Goal: Contribute content: Add original content to the website for others to see

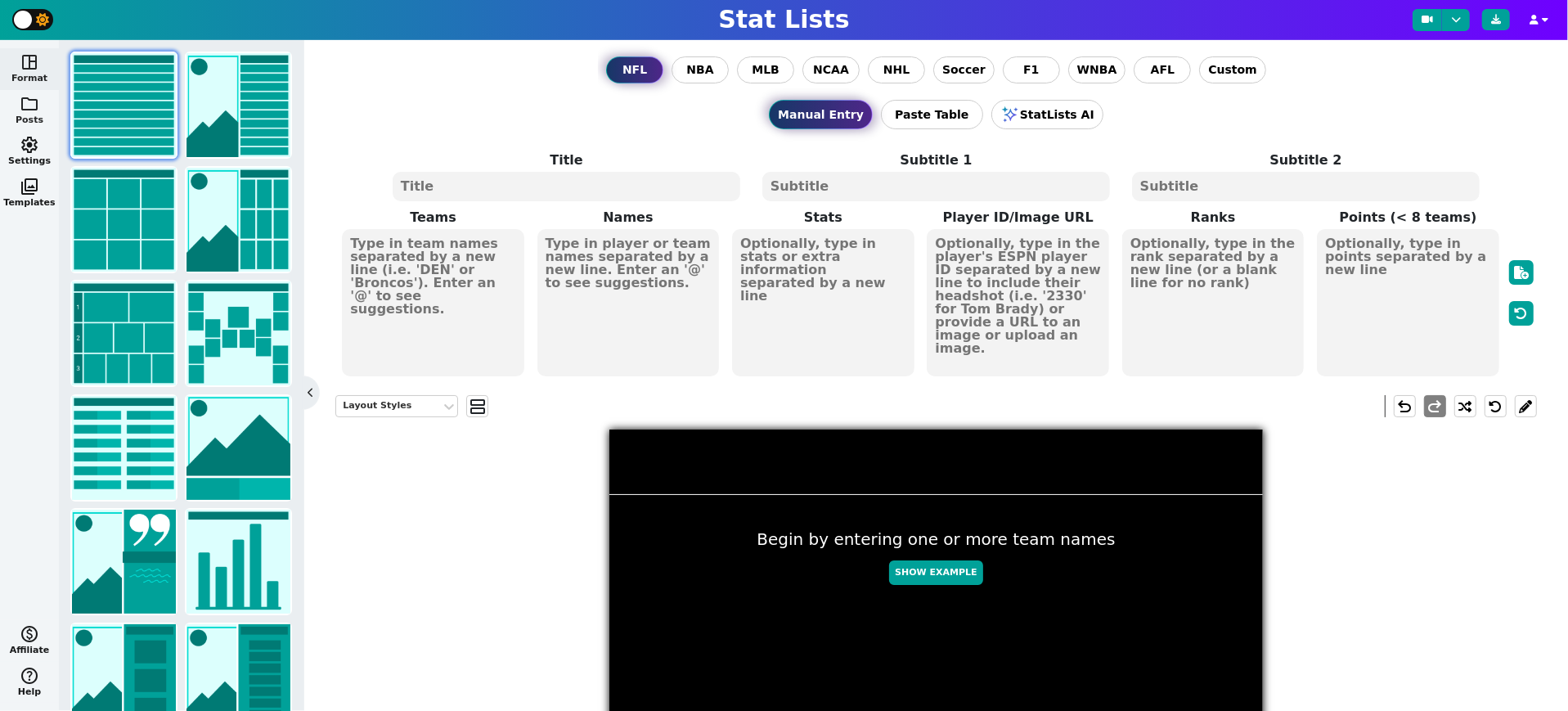
click at [25, 106] on span "folder" at bounding box center [29, 104] width 19 height 19
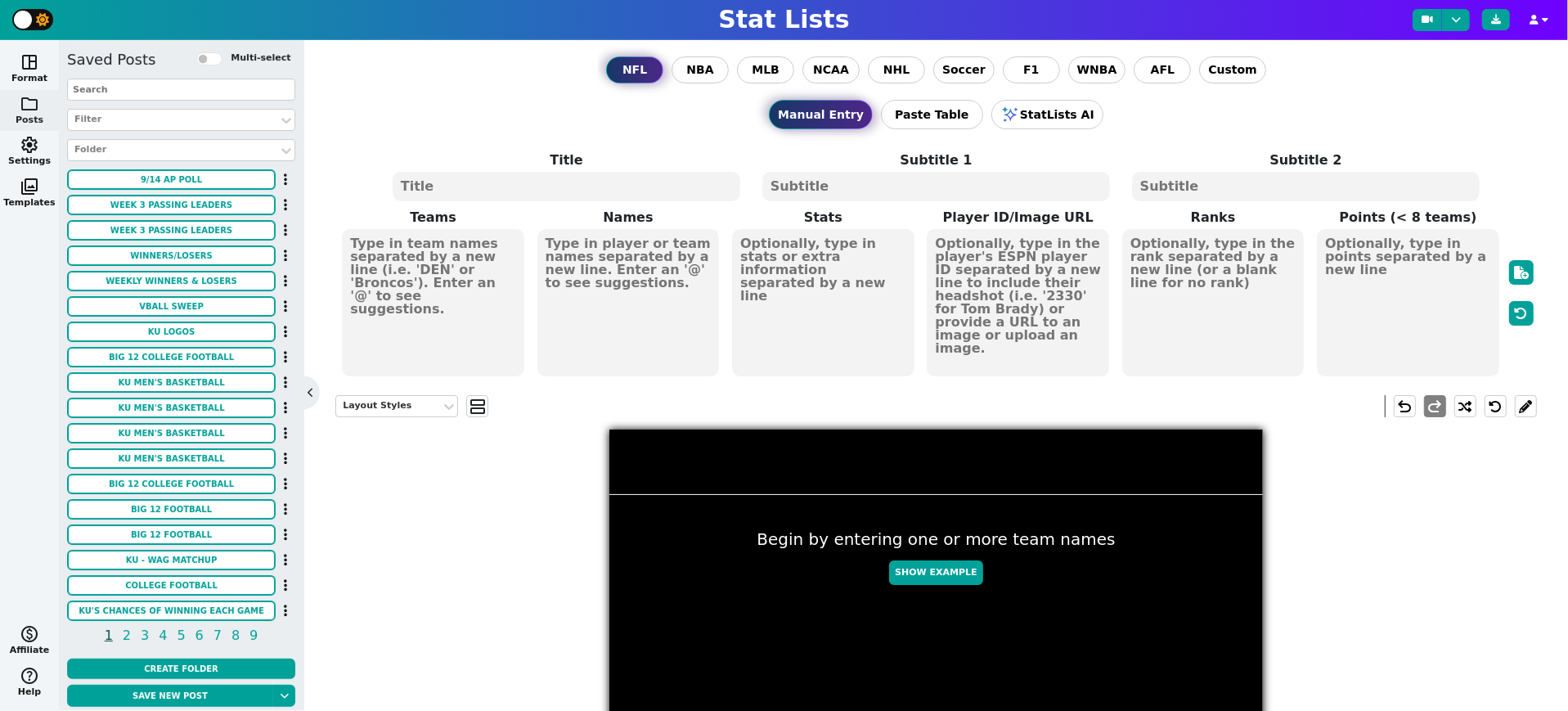
click at [176, 91] on input "text" at bounding box center [181, 90] width 228 height 22
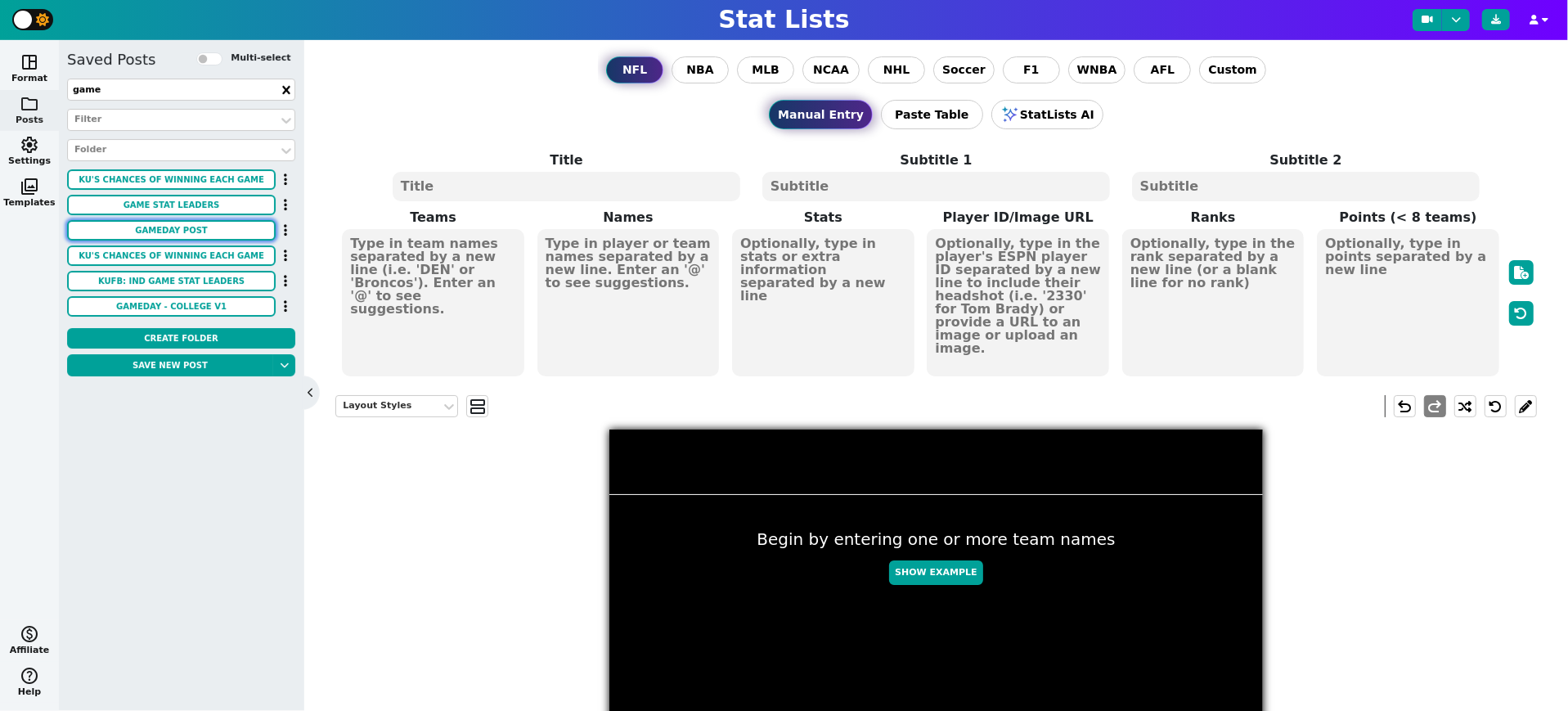
type input "game"
click at [214, 224] on button "GAMEDAY POST" at bounding box center [171, 229] width 209 height 20
type textarea "KU BC"
type textarea "#1"
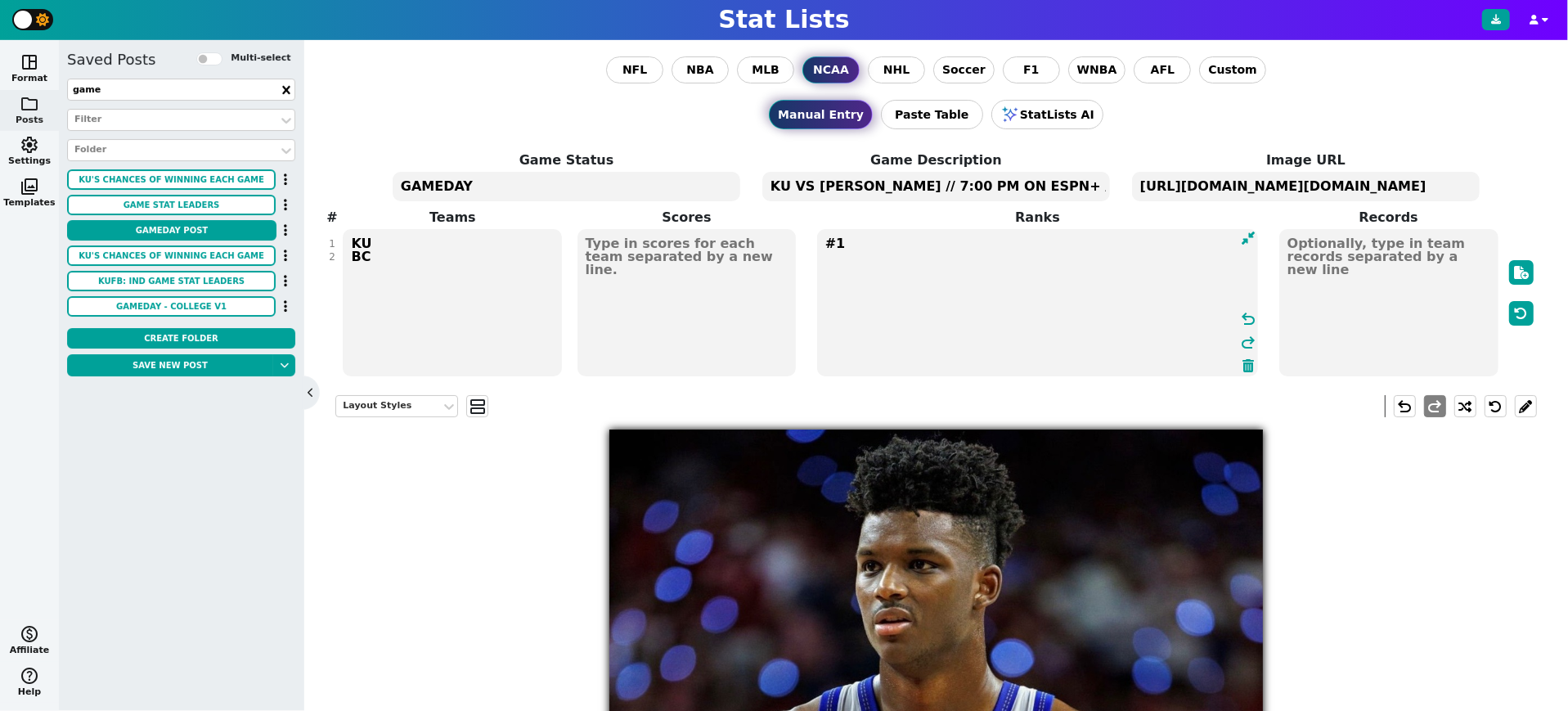
click at [953, 244] on textarea "#1" at bounding box center [1037, 303] width 441 height 147
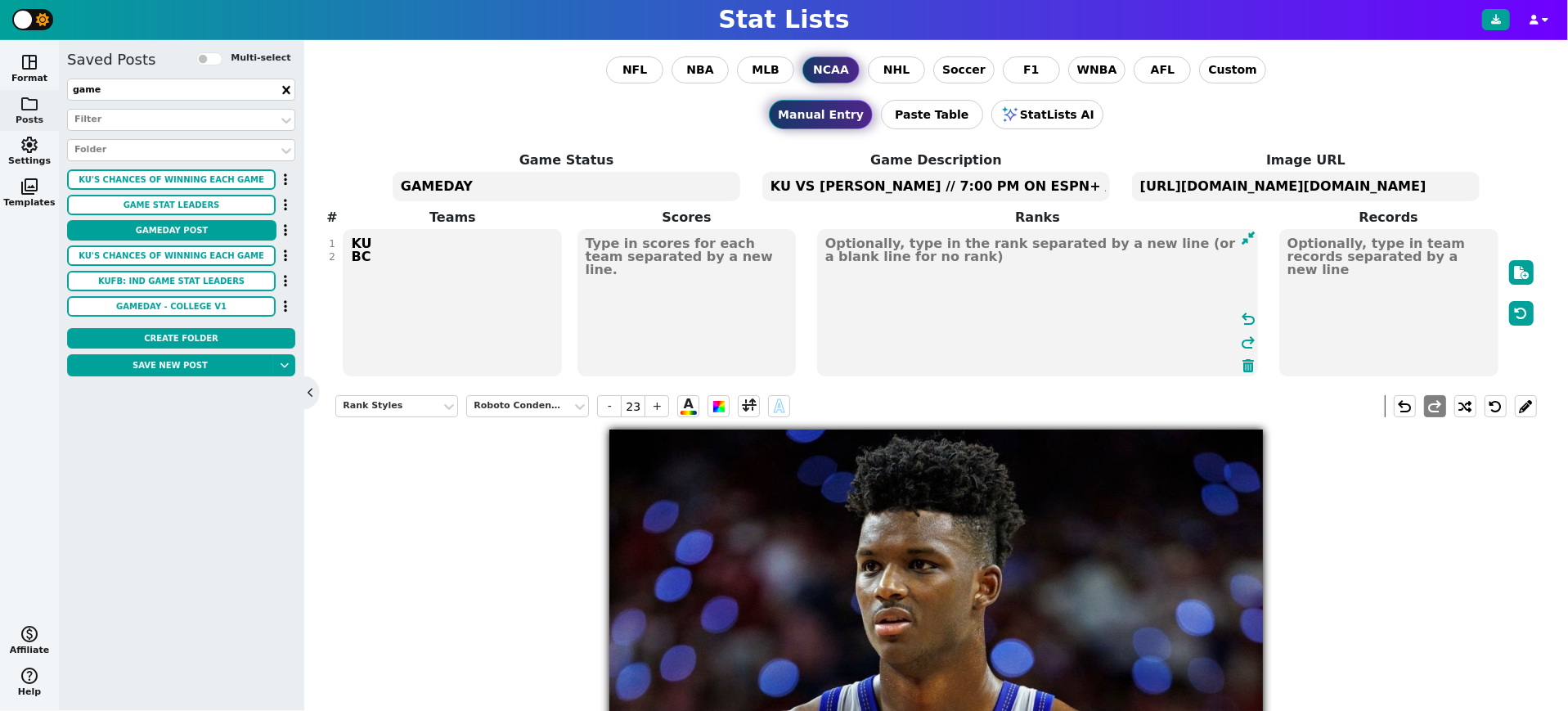
click at [849, 180] on textarea "KU VS [PERSON_NAME] // 7:00 PM ON ESPN+ // [GEOGRAPHIC_DATA], [GEOGRAPHIC_DATA]" at bounding box center [935, 186] width 348 height 30
type input "24"
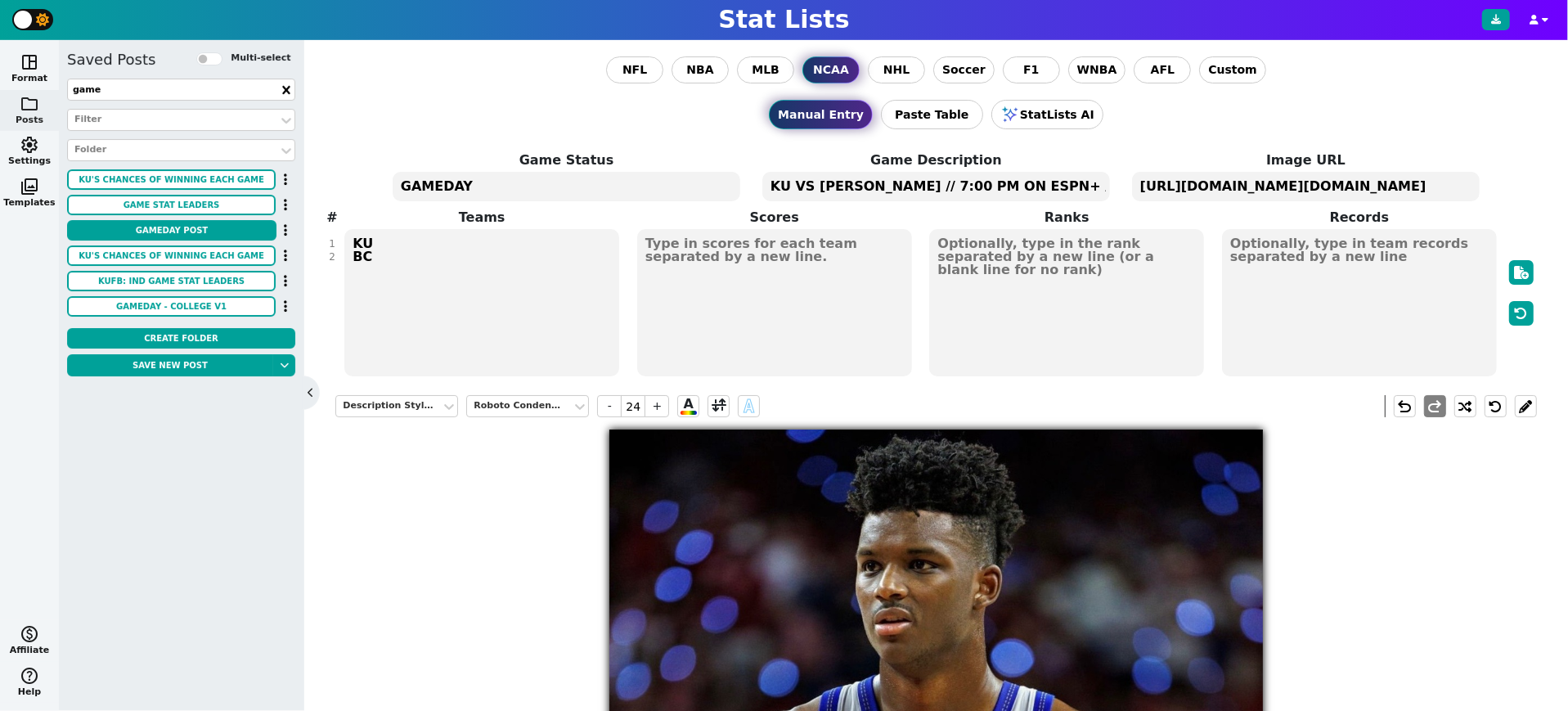
click at [849, 180] on textarea "KU VS [PERSON_NAME] // 7:00 PM ON ESPN+ // [GEOGRAPHIC_DATA], [GEOGRAPHIC_DATA]" at bounding box center [935, 186] width 348 height 30
click at [927, 181] on textarea "KU VS [US_STATE] // 7:00 PM ON ESPN+ // [GEOGRAPHIC_DATA], [GEOGRAPHIC_DATA]" at bounding box center [935, 186] width 348 height 30
click at [1043, 182] on textarea "KU VS [US_STATE] // 5:00 PM ON ESPN+ // [GEOGRAPHIC_DATA], [GEOGRAPHIC_DATA]" at bounding box center [935, 186] width 348 height 30
type textarea "KU VS [US_STATE] // 5:00 PM ON FS1 // [GEOGRAPHIC_DATA], [GEOGRAPHIC_DATA]"
click at [1366, 185] on textarea "[URL][DOMAIN_NAME][DOMAIN_NAME]" at bounding box center [1305, 186] width 348 height 30
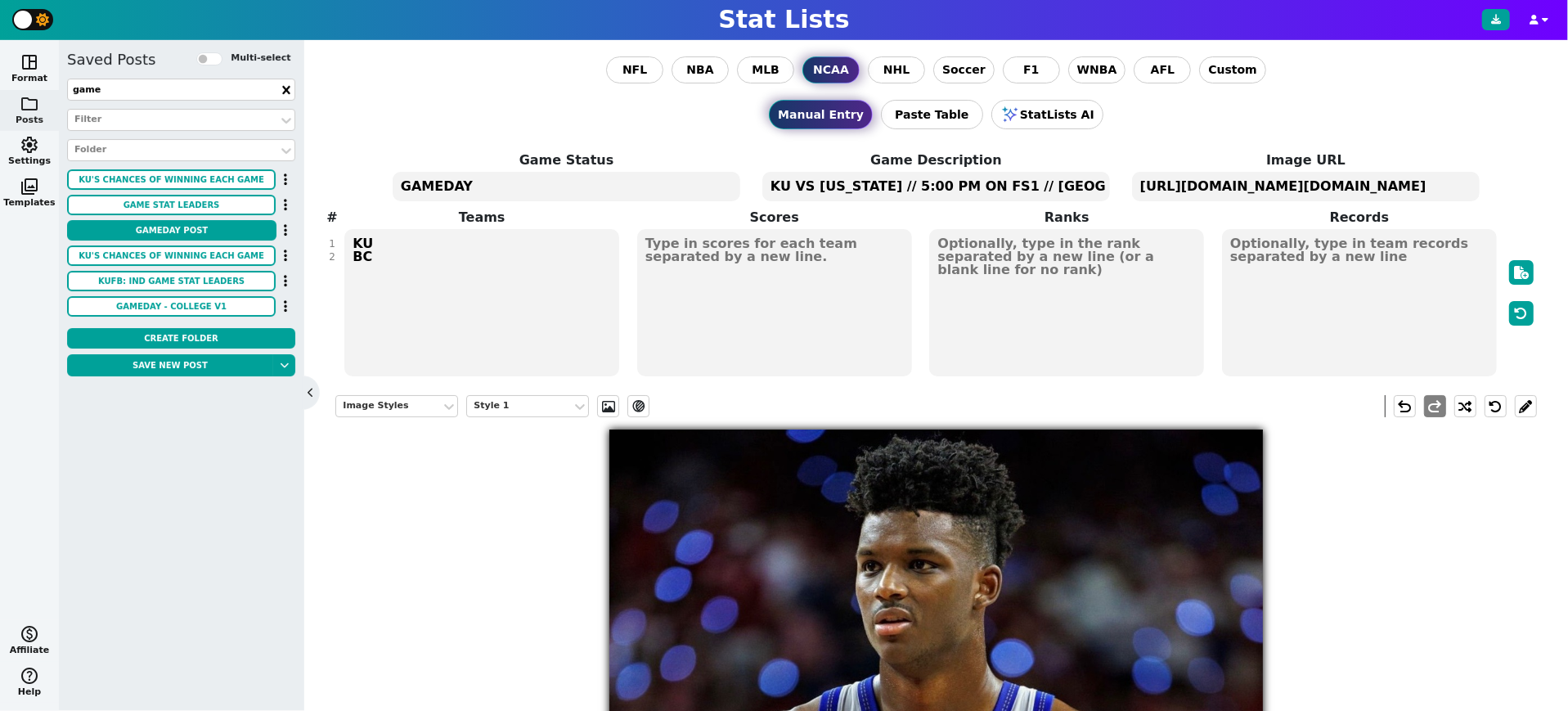
click at [1366, 185] on textarea "[URL][DOMAIN_NAME][DOMAIN_NAME]" at bounding box center [1305, 186] width 348 height 30
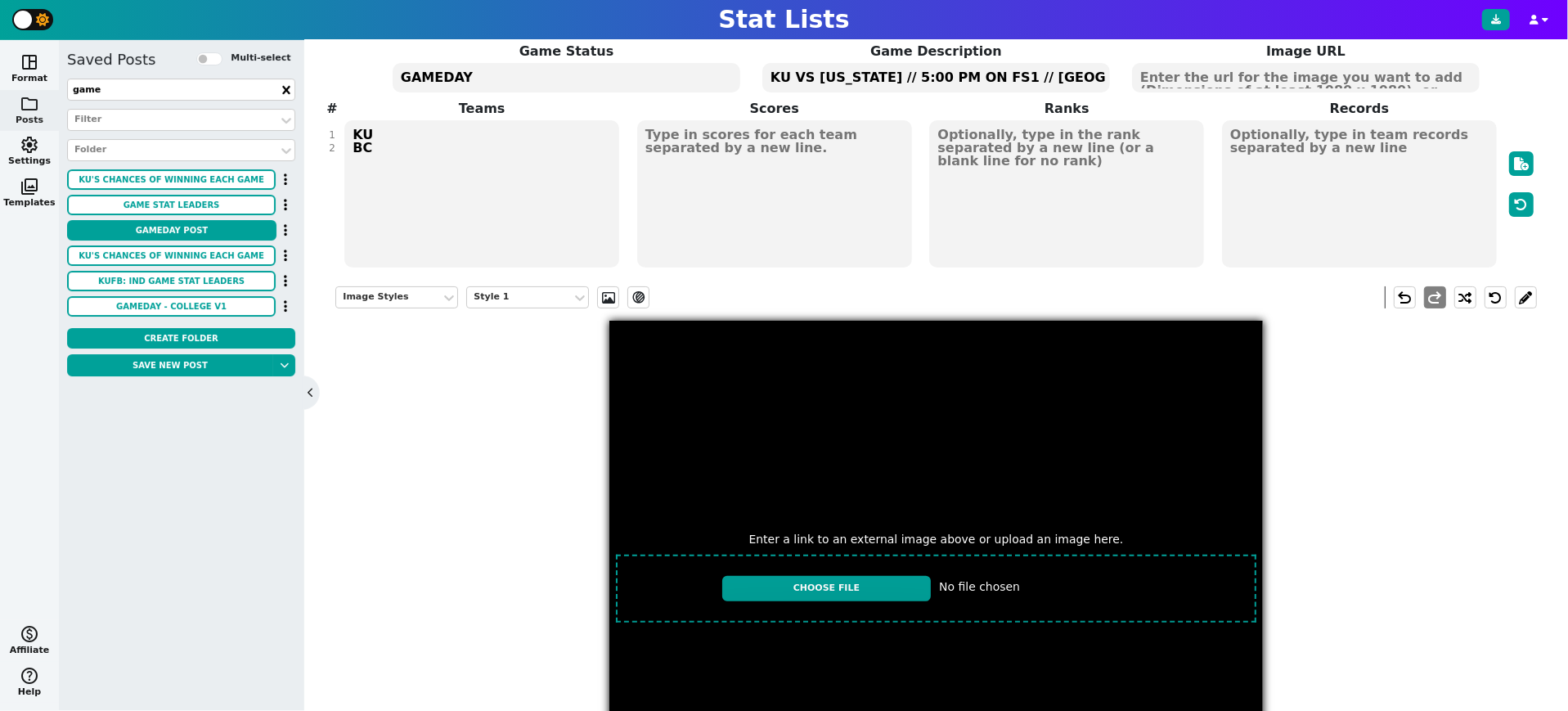
scroll to position [100, 0]
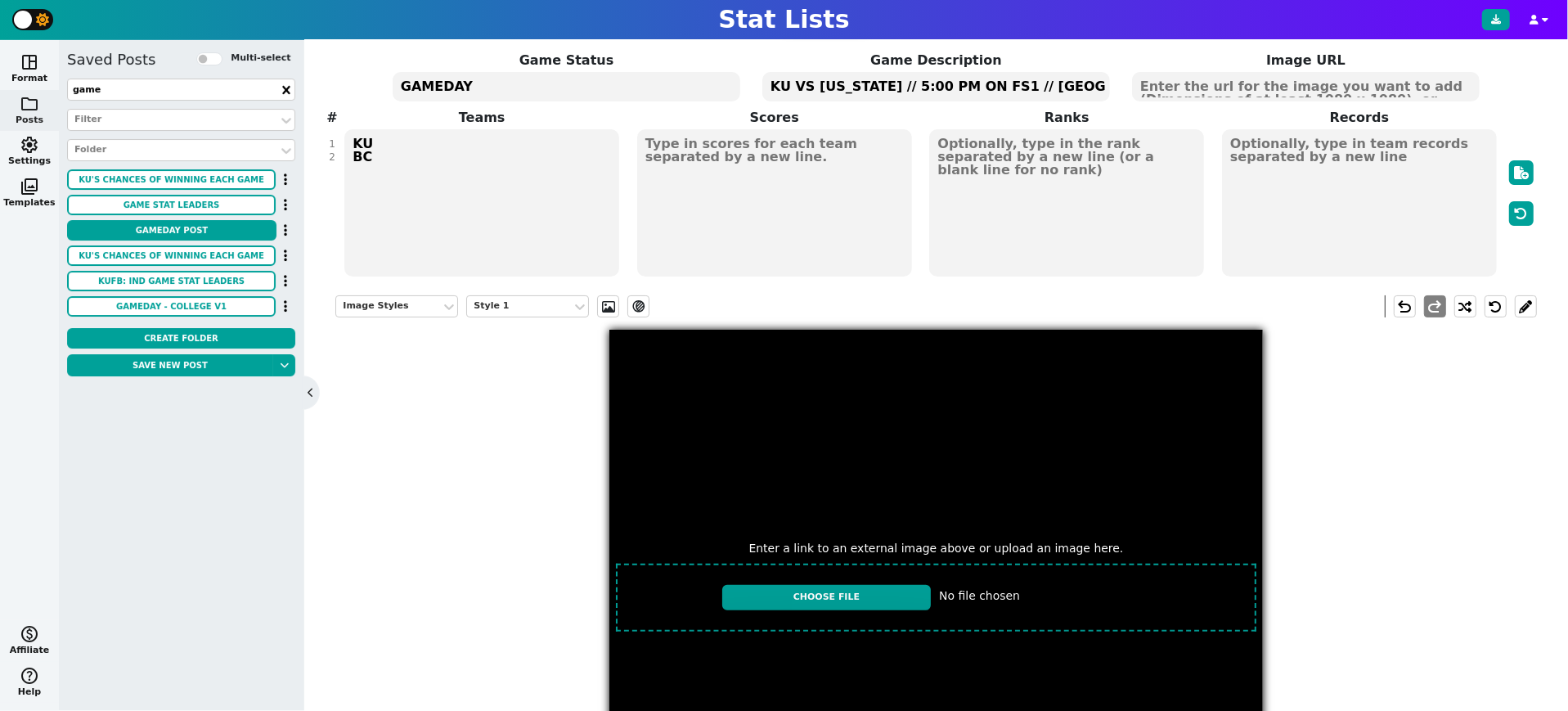
click at [360, 152] on textarea "KU BC" at bounding box center [481, 202] width 274 height 147
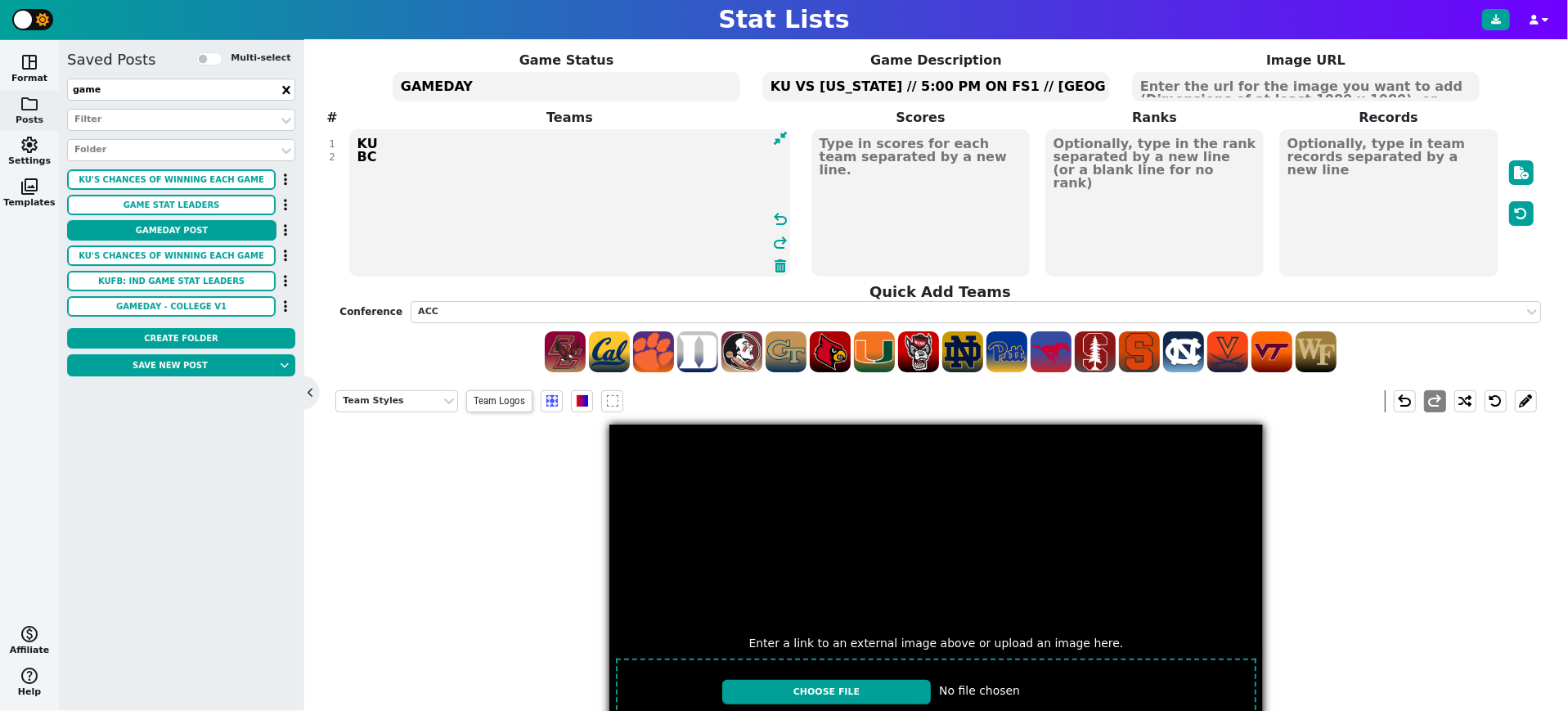
click at [360, 152] on textarea "KU BC" at bounding box center [570, 202] width 441 height 147
type textarea "KU WVU"
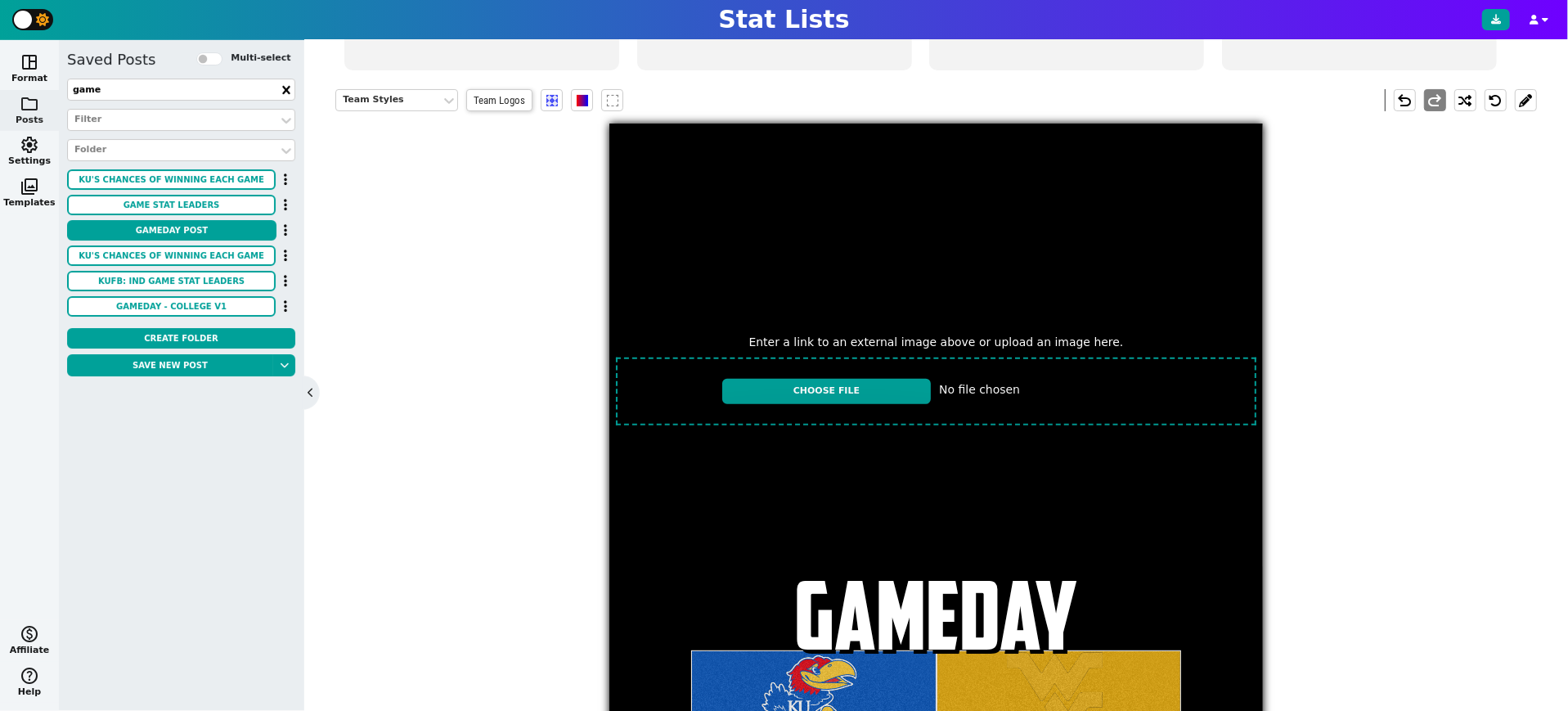
scroll to position [307, 0]
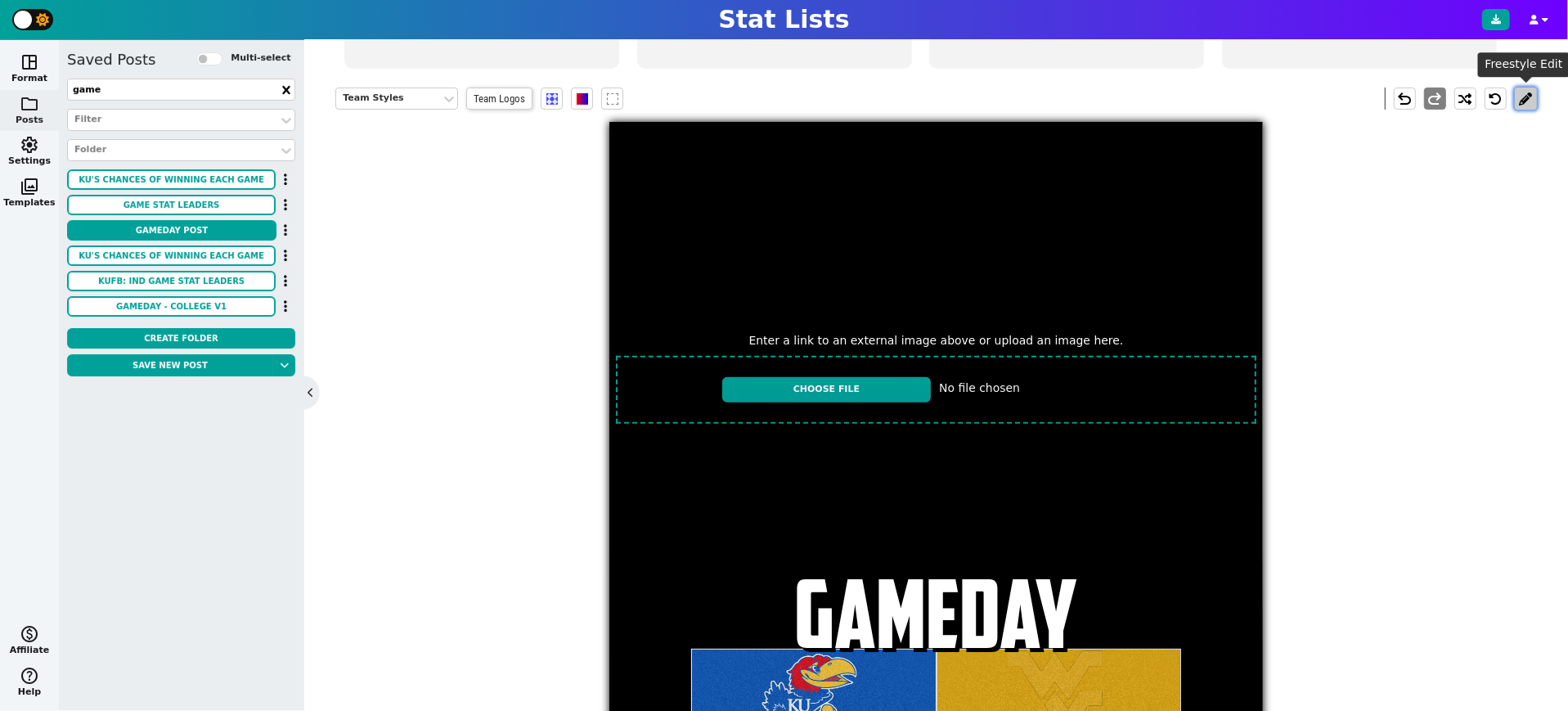
click at [1525, 98] on button at bounding box center [1525, 98] width 22 height 22
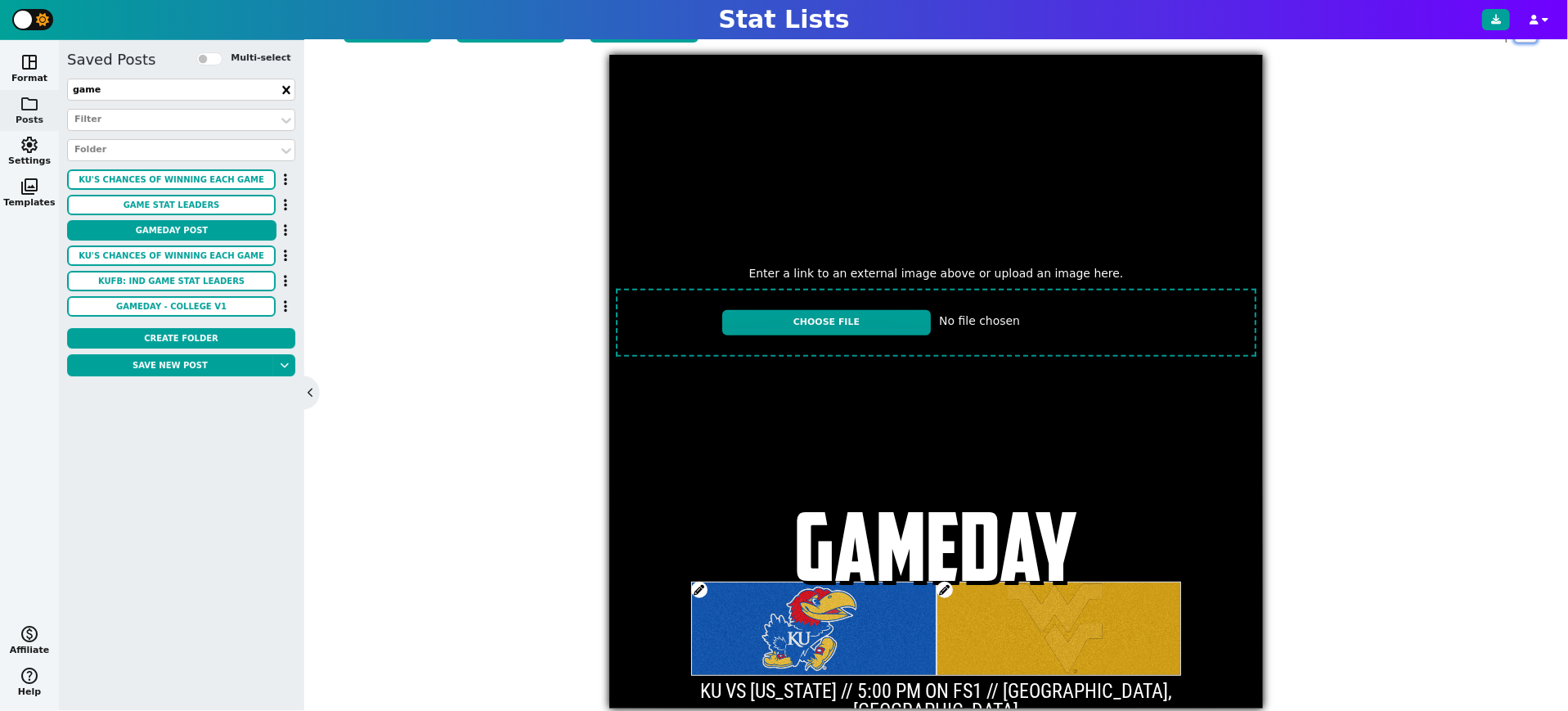
scroll to position [398, 0]
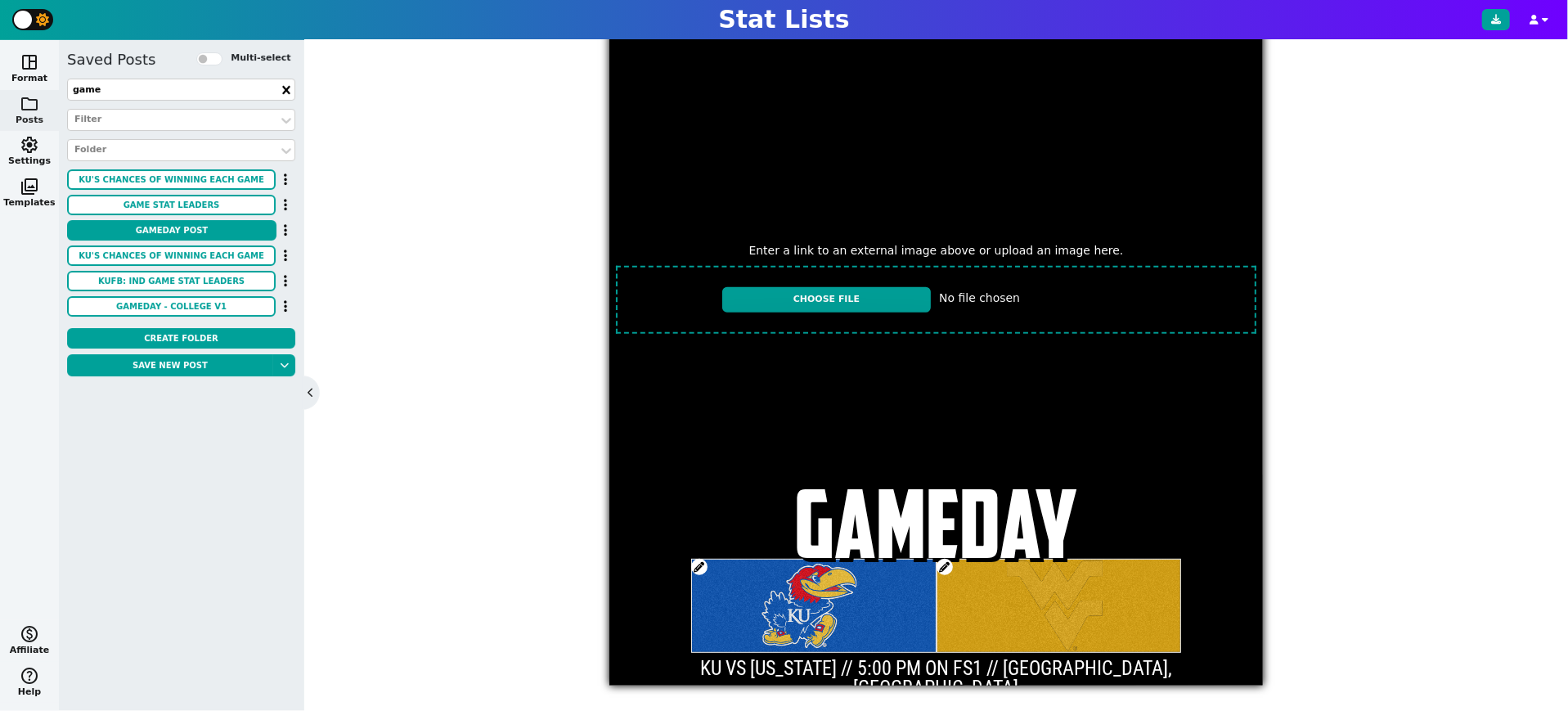
click at [941, 562] on span at bounding box center [944, 566] width 16 height 16
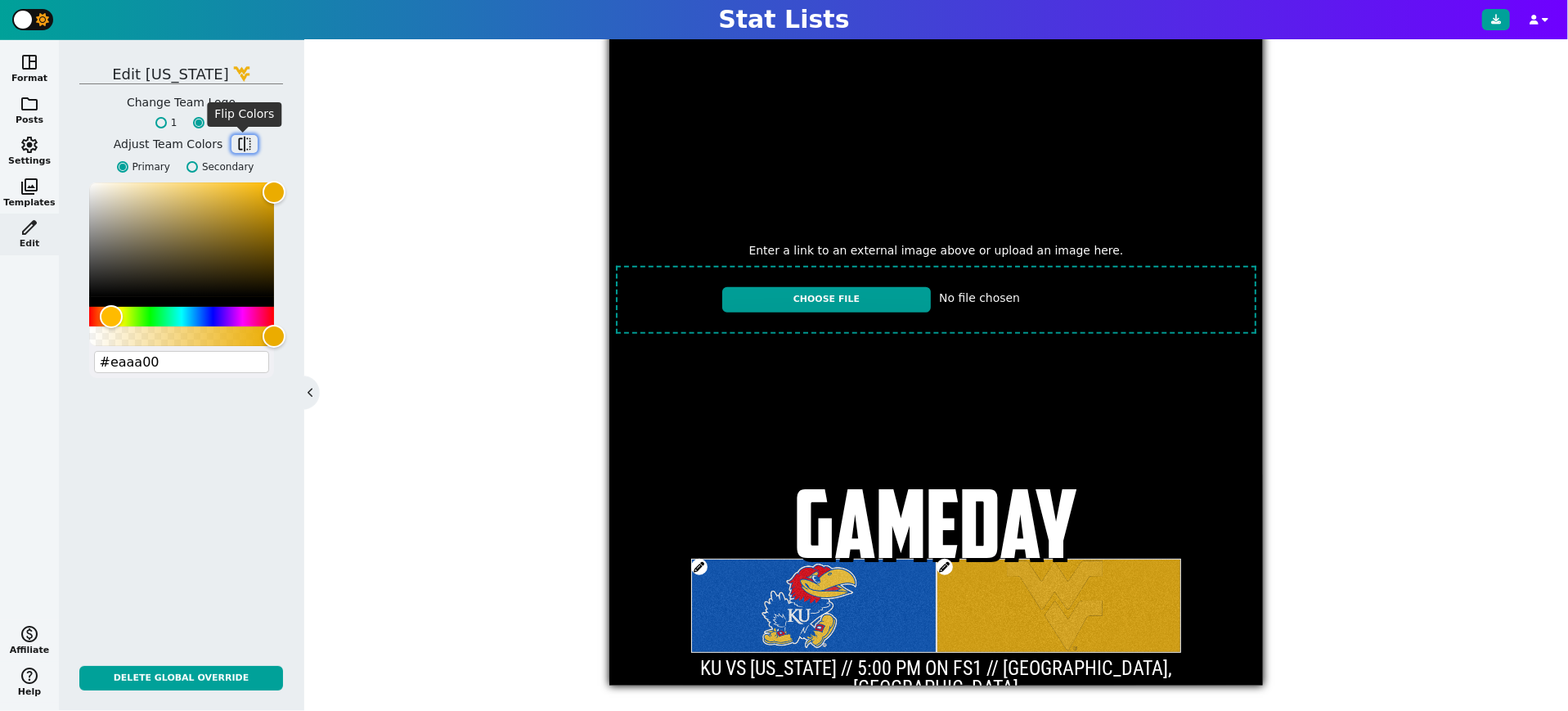
click at [240, 145] on span "flip" at bounding box center [244, 144] width 16 height 16
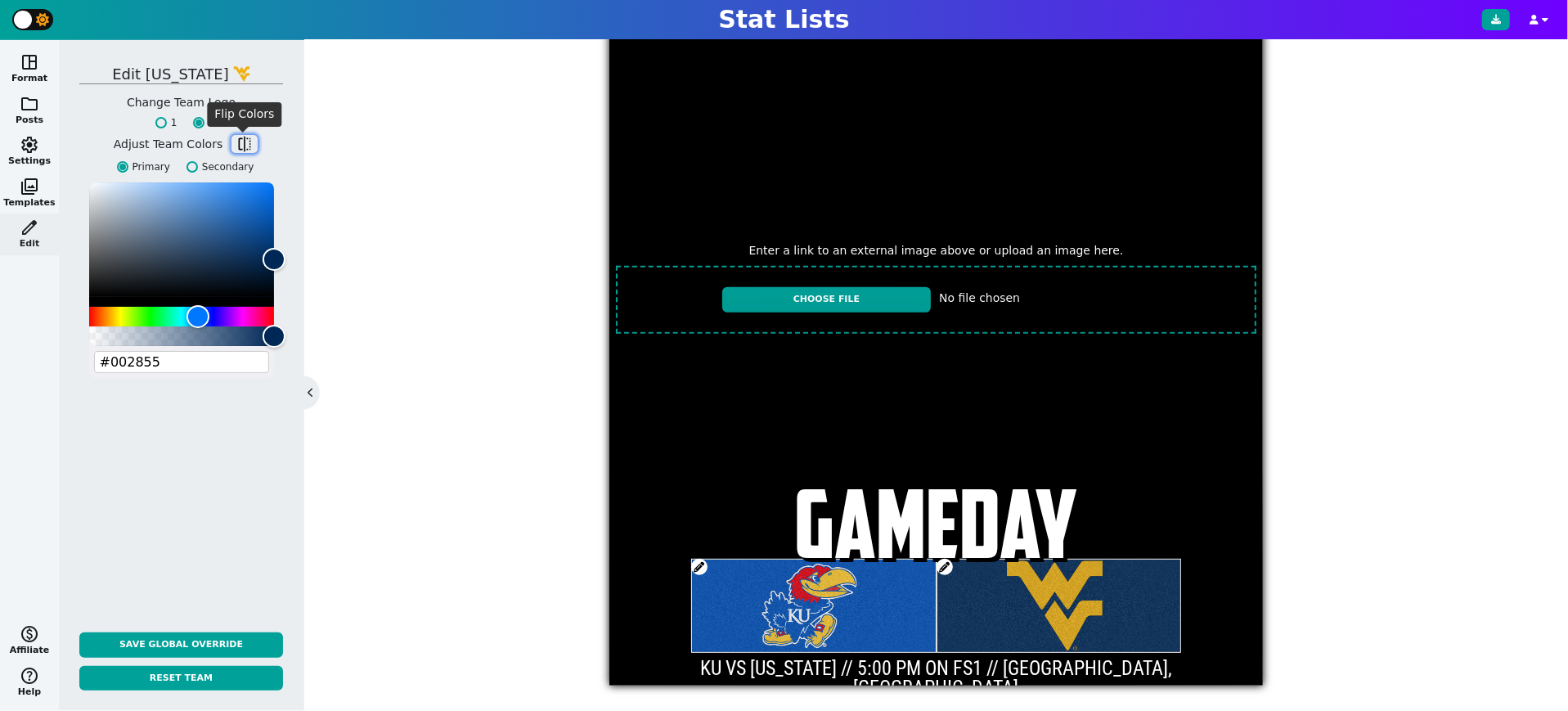
click at [247, 145] on span "flip" at bounding box center [244, 144] width 16 height 16
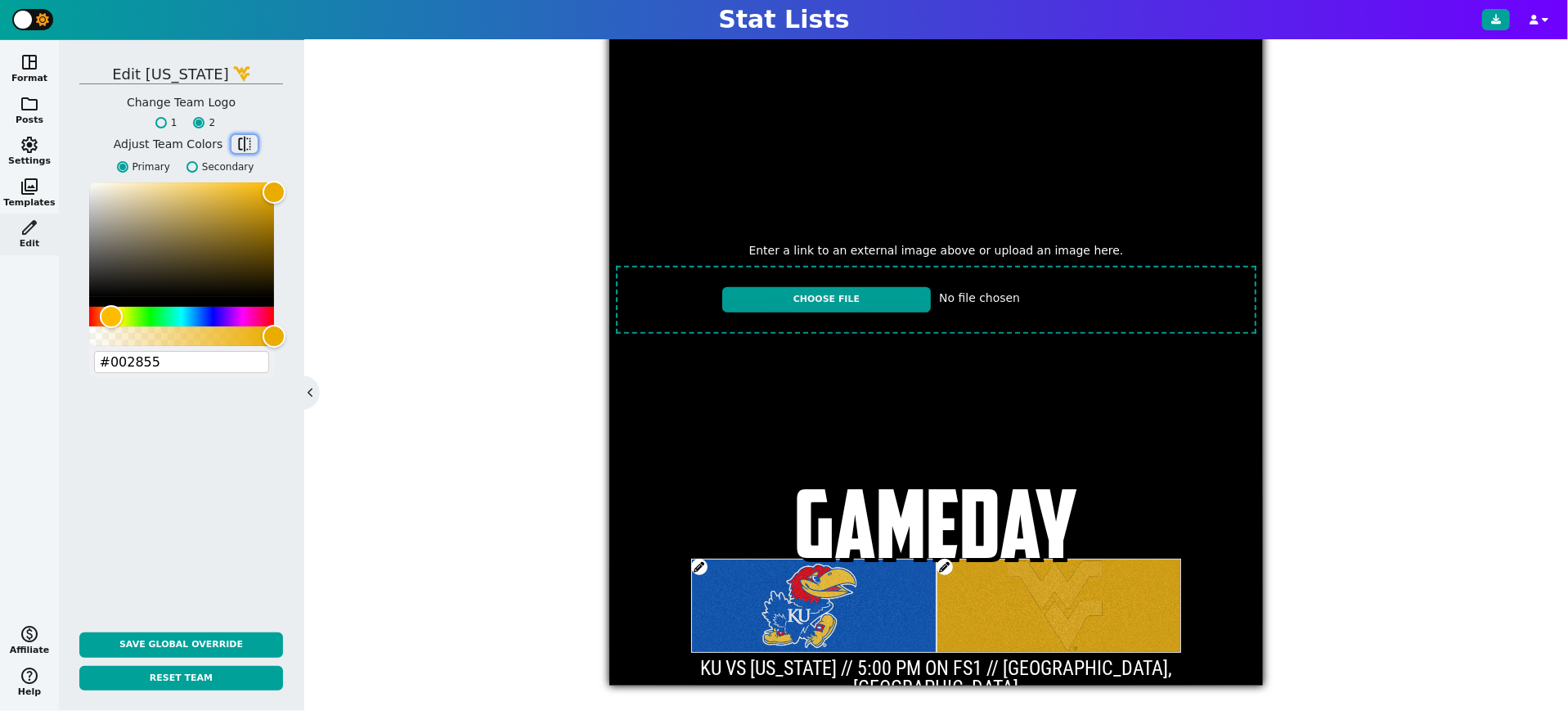
type input "#eaaa00"
click at [157, 122] on input "1" at bounding box center [161, 122] width 12 height 12
radio input "true"
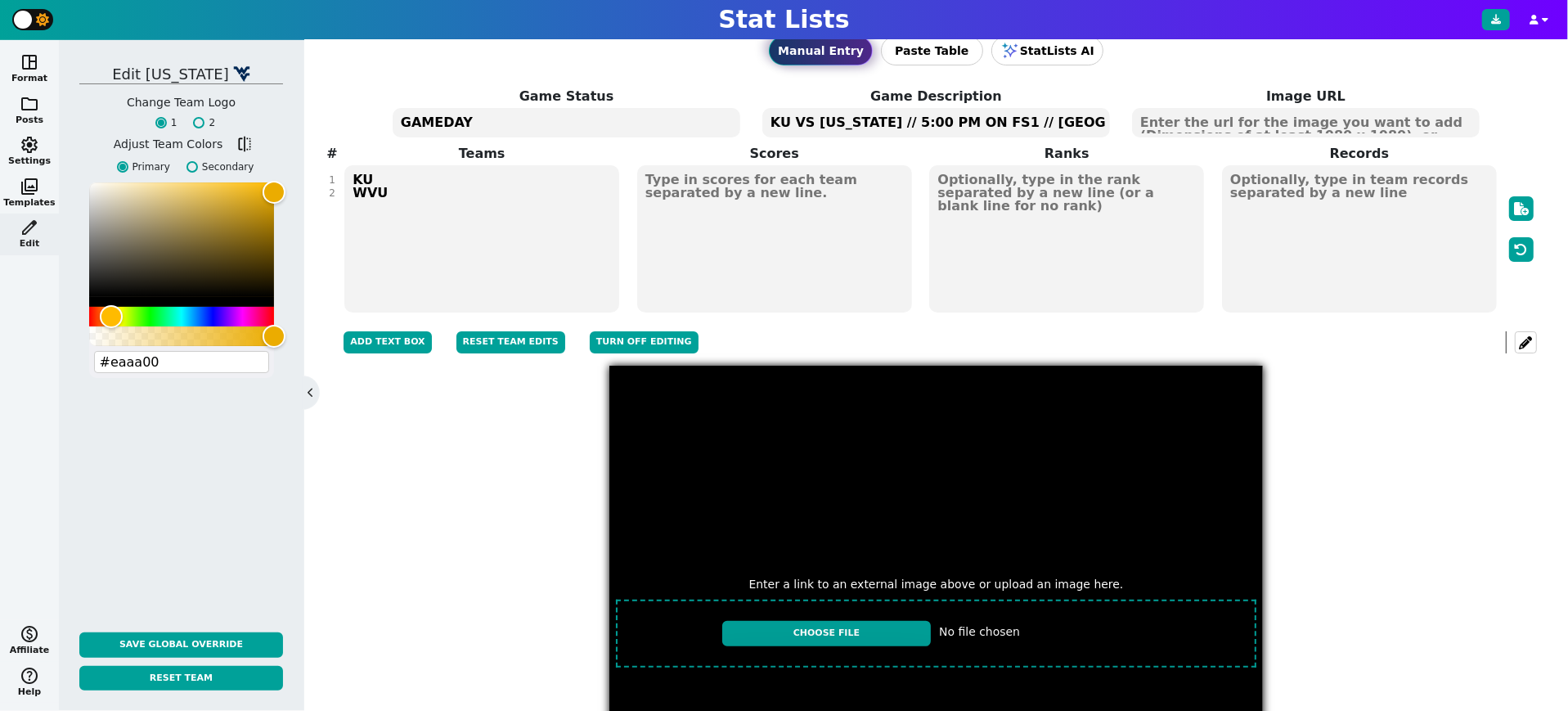
scroll to position [0, 0]
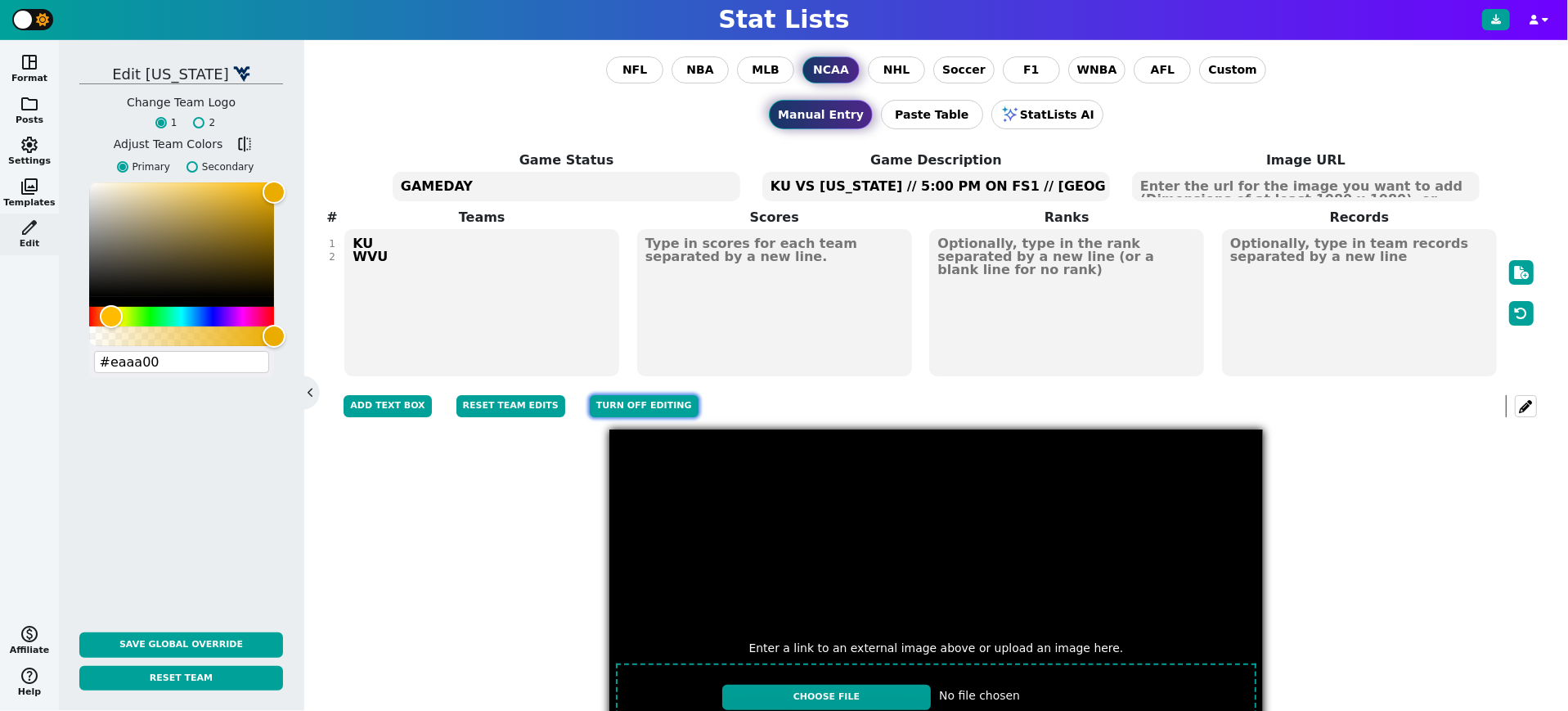
click at [623, 406] on button "Turn off editing" at bounding box center [643, 406] width 109 height 22
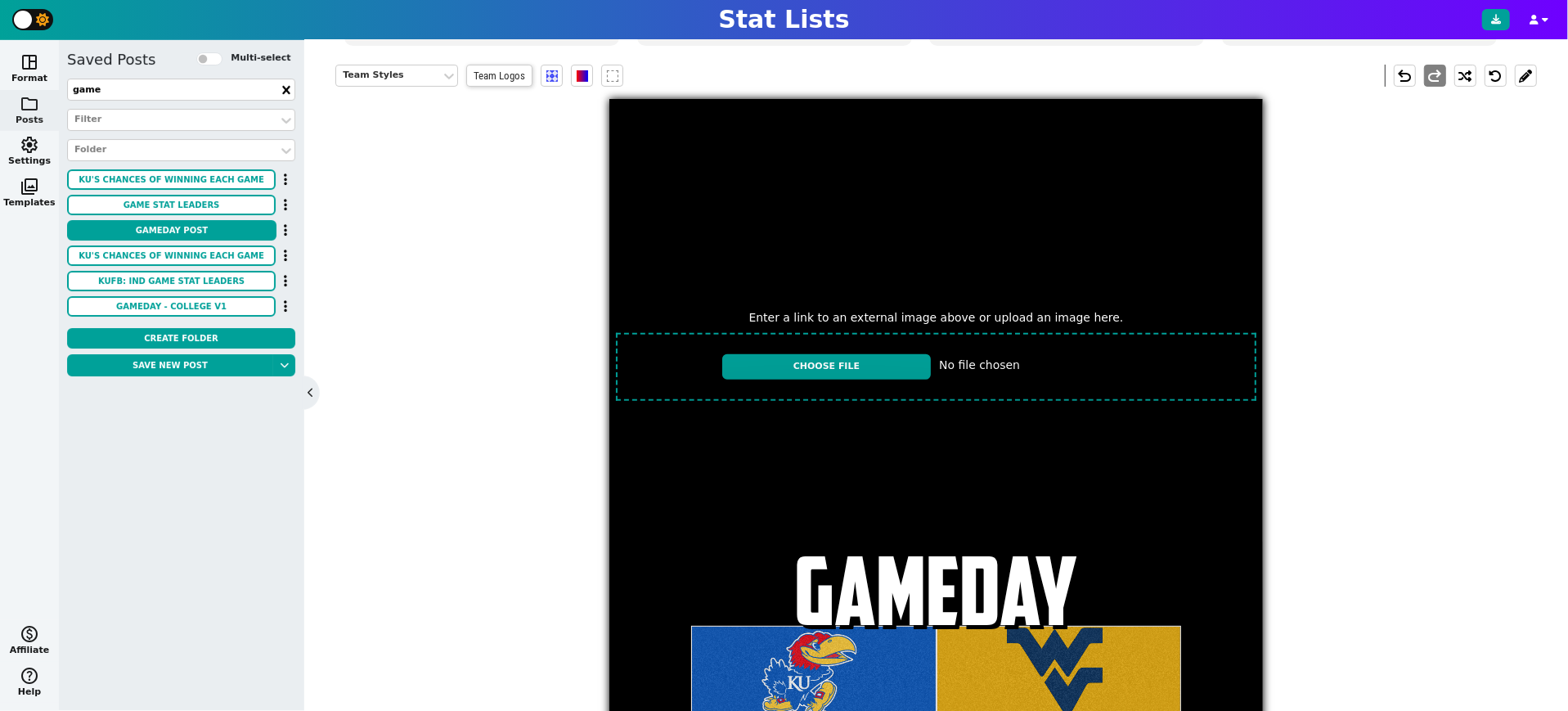
scroll to position [309, 0]
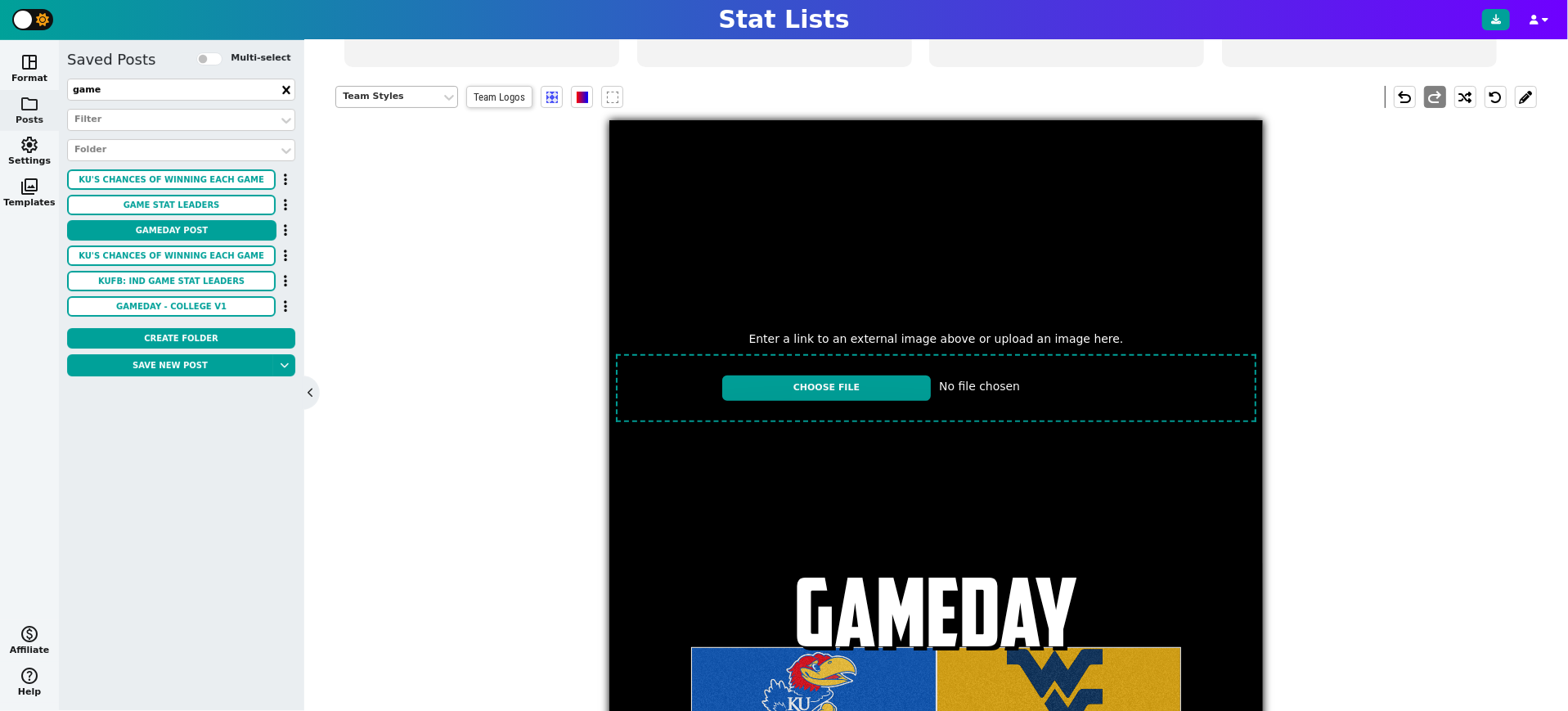
click at [388, 90] on div "Team Styles" at bounding box center [388, 96] width 91 height 13
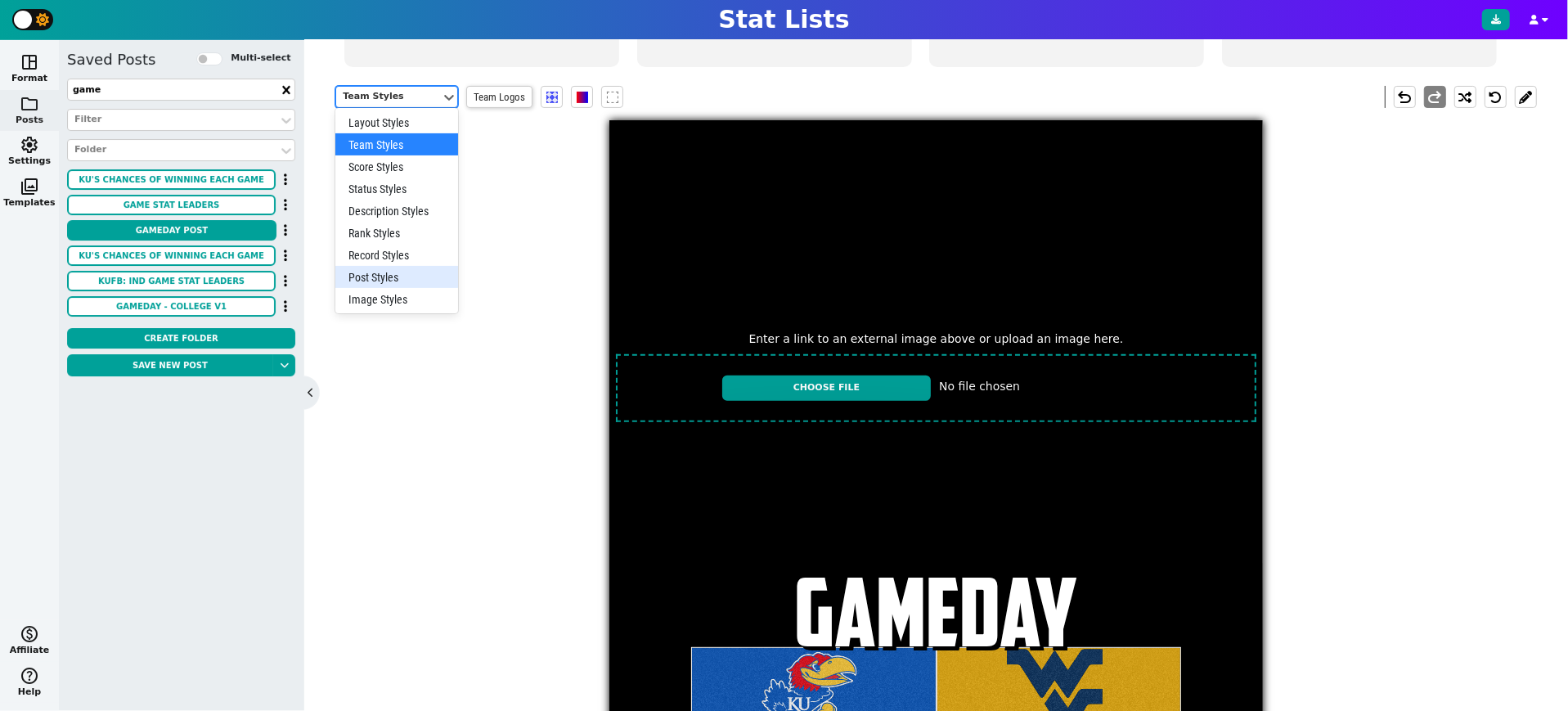
click at [387, 277] on div "Post Styles" at bounding box center [396, 276] width 122 height 22
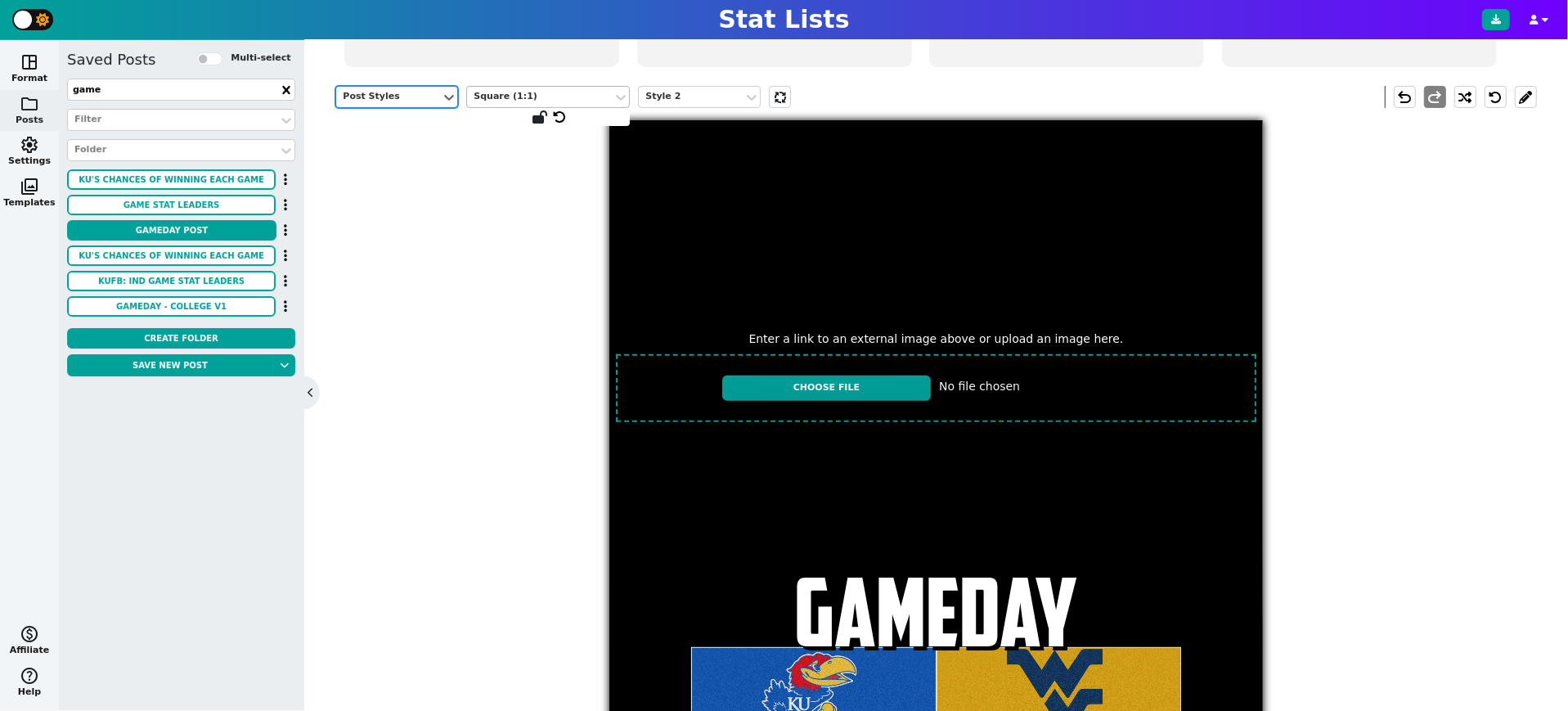
click at [560, 91] on div "Square (1:1)" at bounding box center [540, 96] width 133 height 13
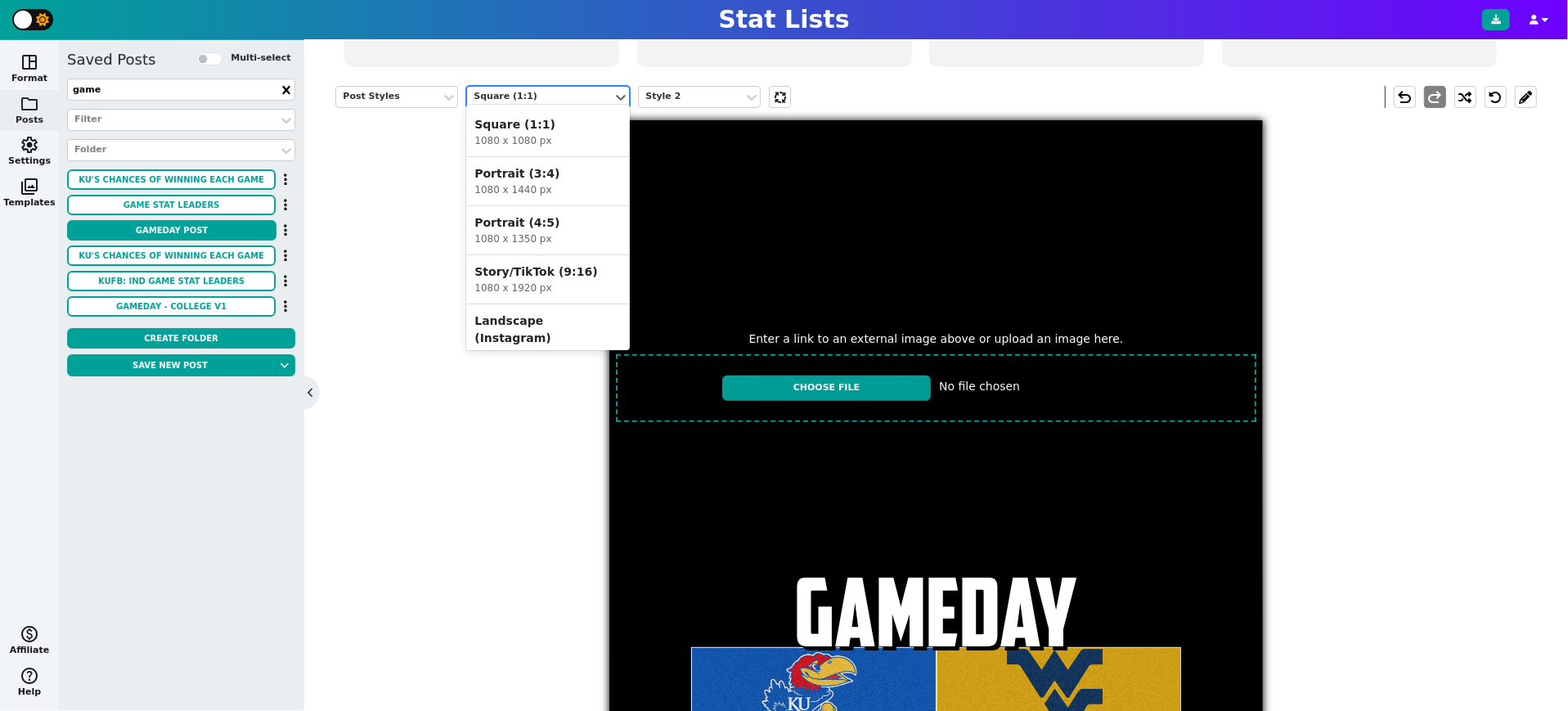
click at [561, 236] on div "1080 x 1350 px" at bounding box center [547, 238] width 147 height 14
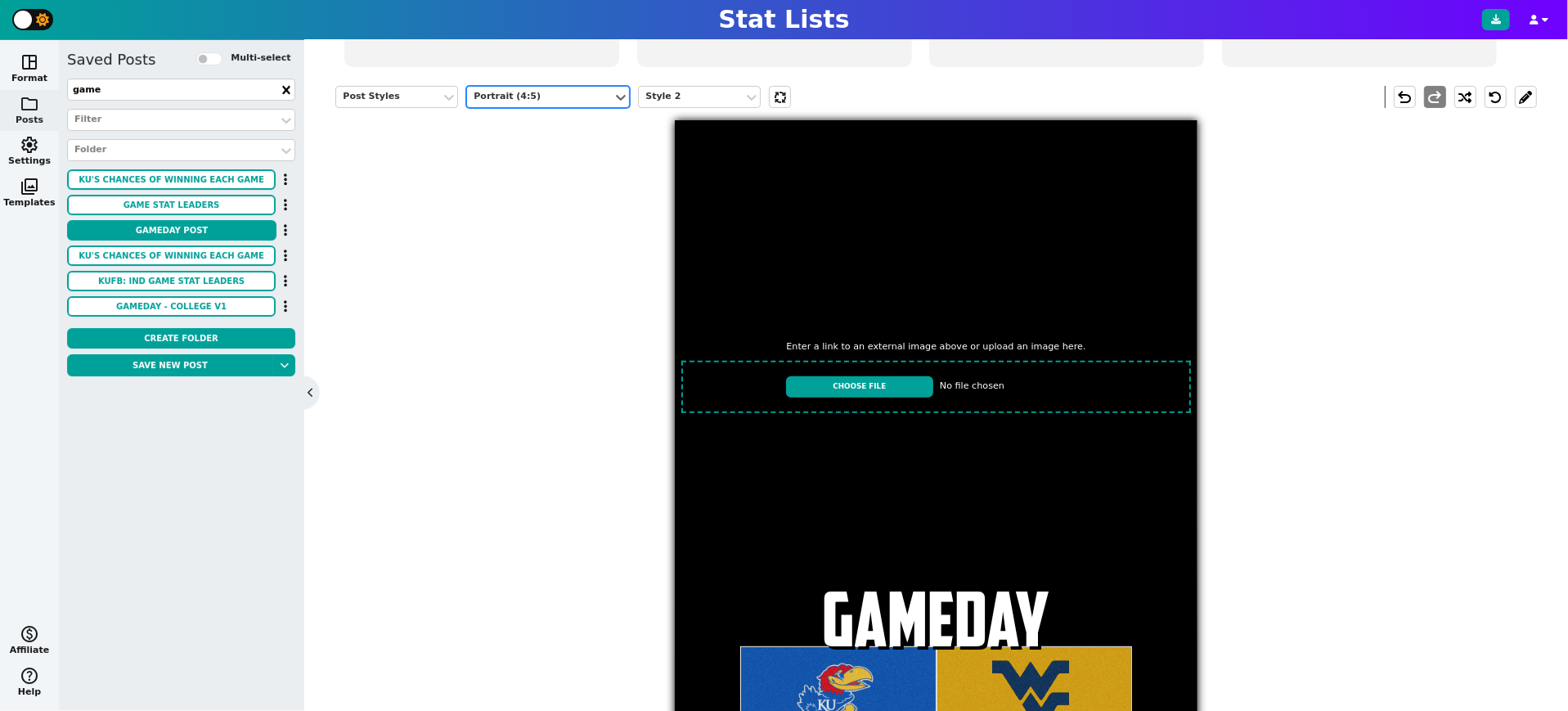
click at [563, 486] on div "Post Styles option Portrait (4:5), selected. Portrait (4:5) Style 2 undo redo E…" at bounding box center [935, 423] width 1200 height 700
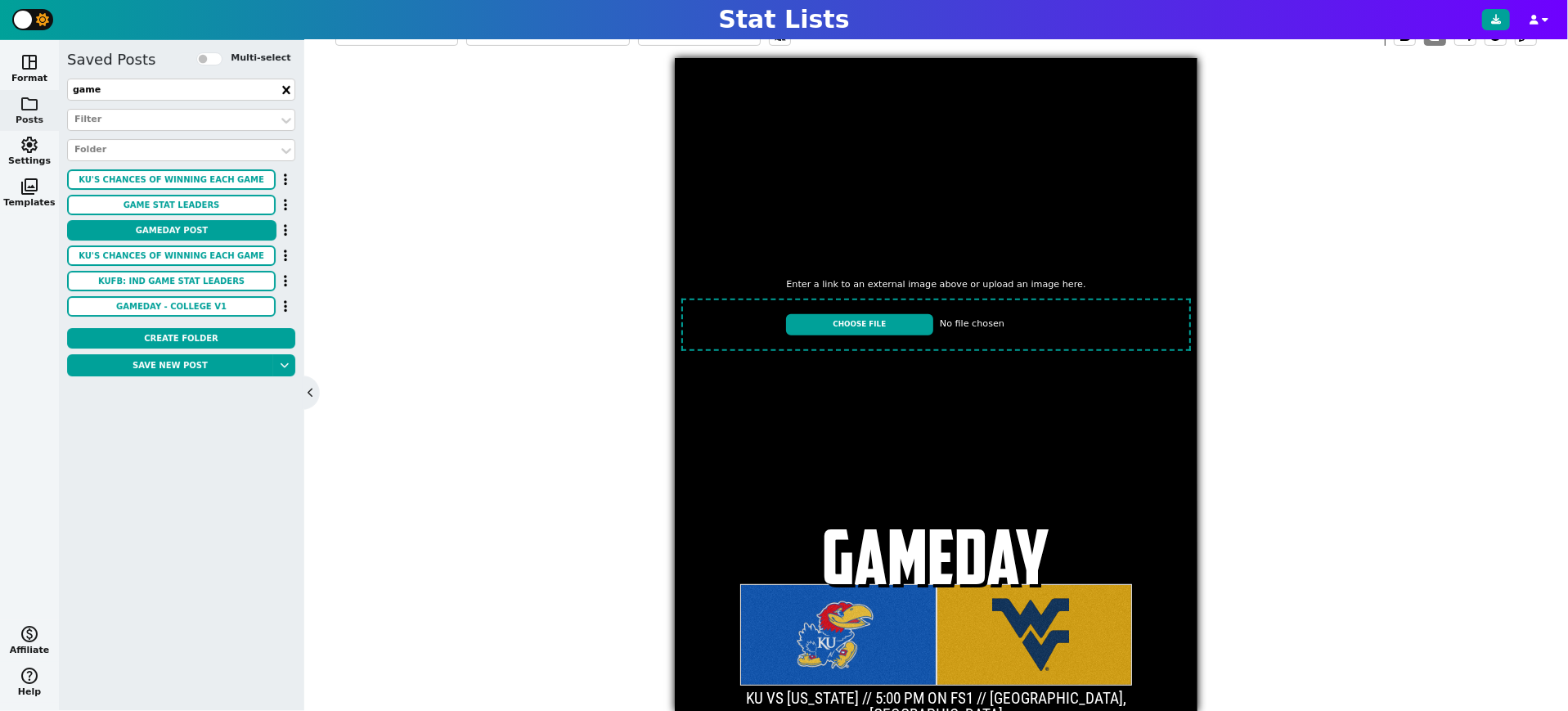
scroll to position [371, 0]
click at [860, 322] on input "file" at bounding box center [935, 325] width 523 height 65
type input "C:\fakepath\IMG_2665.jpeg"
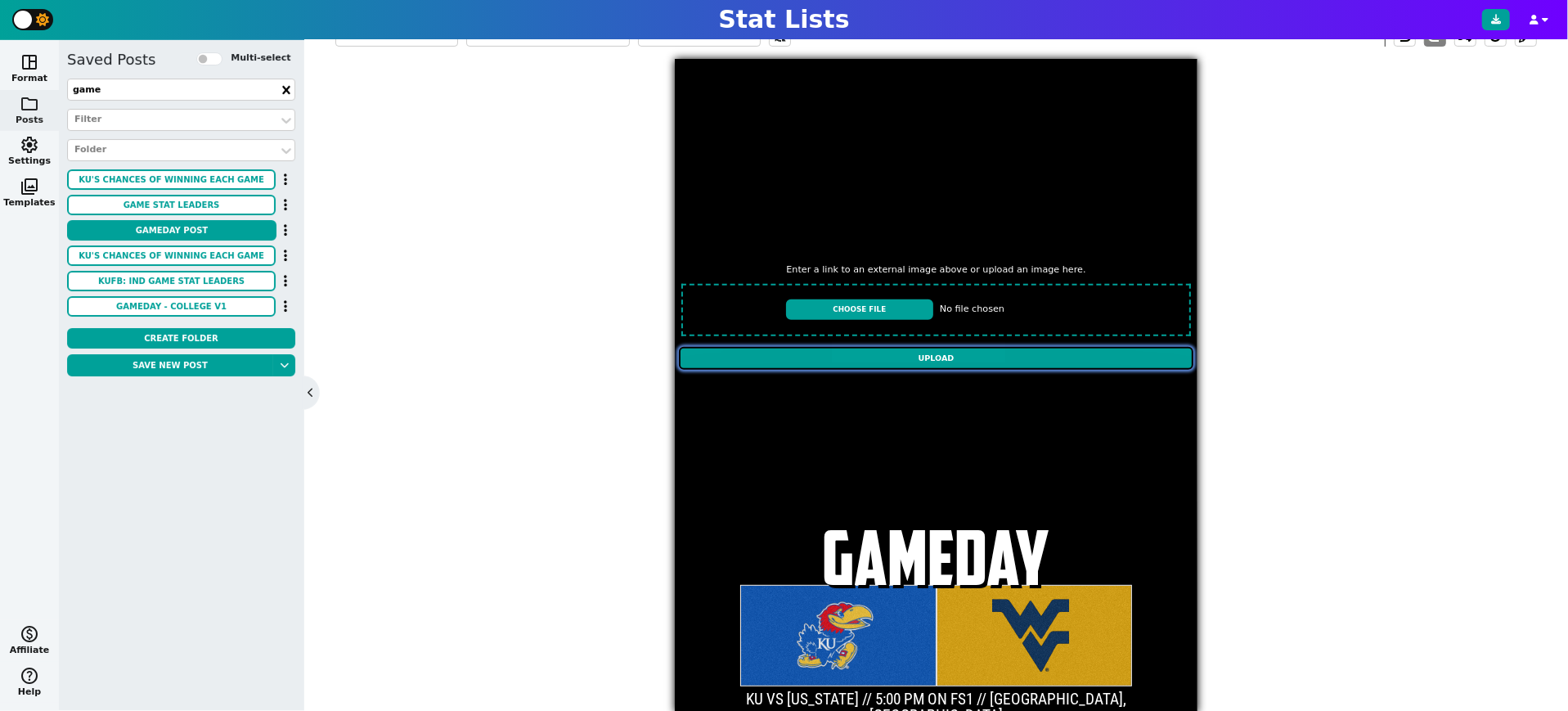
click at [862, 350] on input "Upload" at bounding box center [936, 358] width 514 height 23
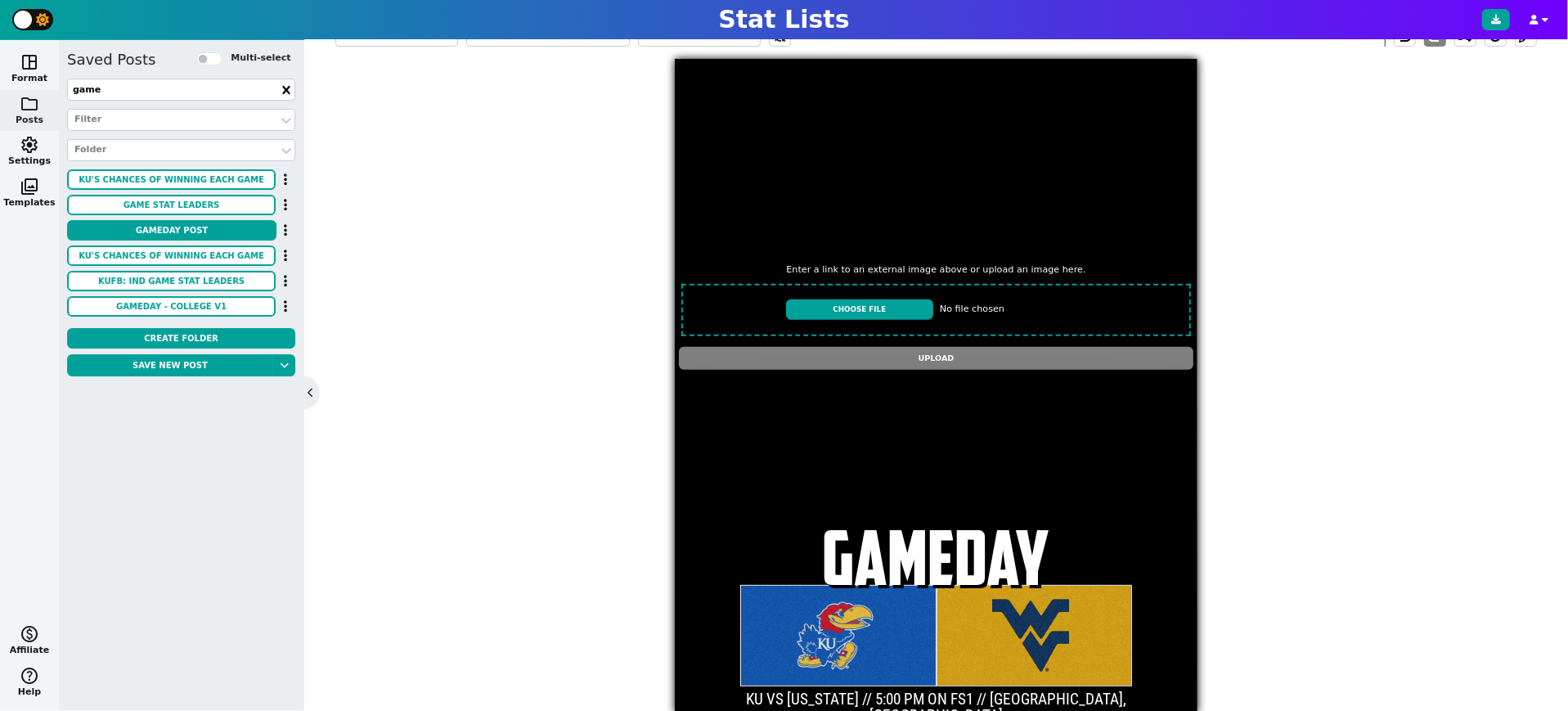
type textarea "[URL][DOMAIN_NAME][DOMAIN_NAME]"
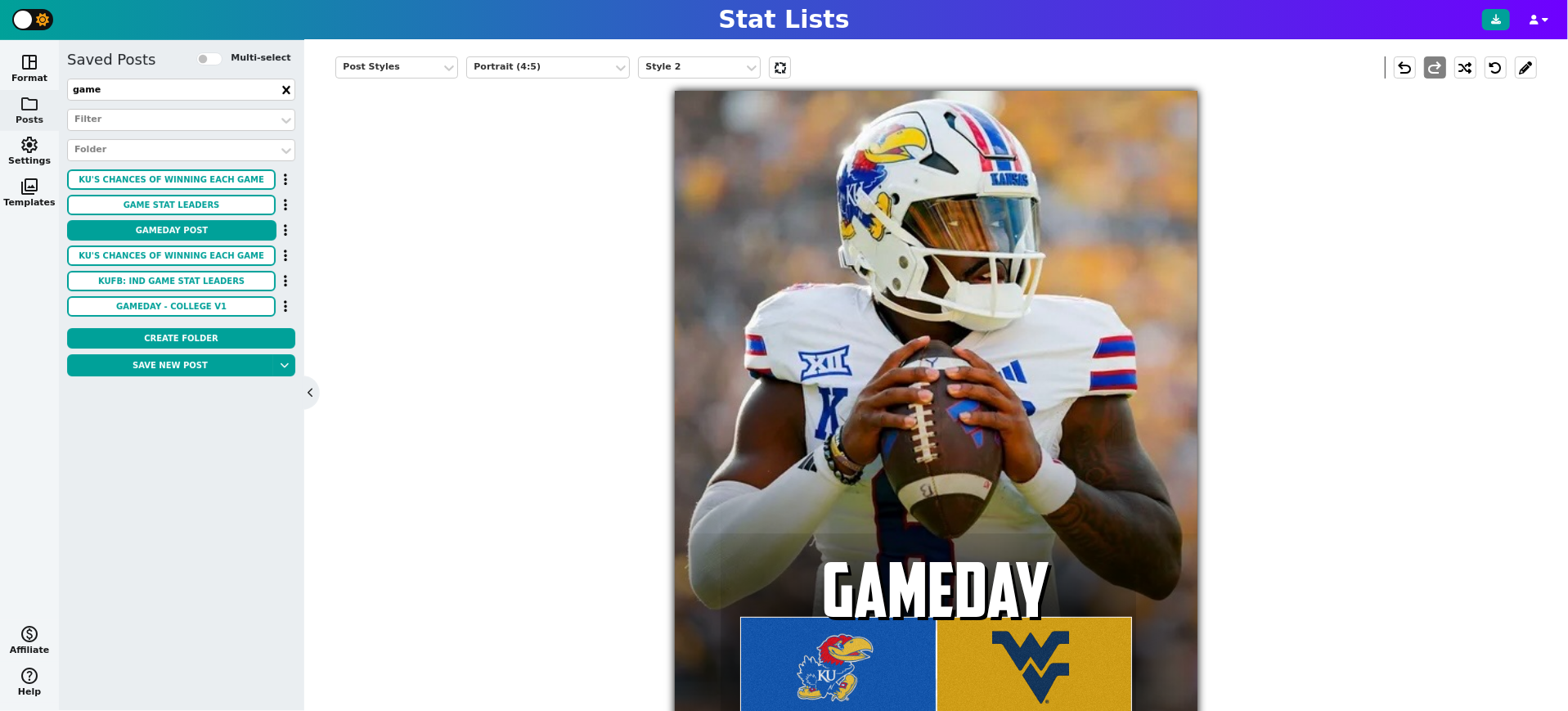
scroll to position [331, 0]
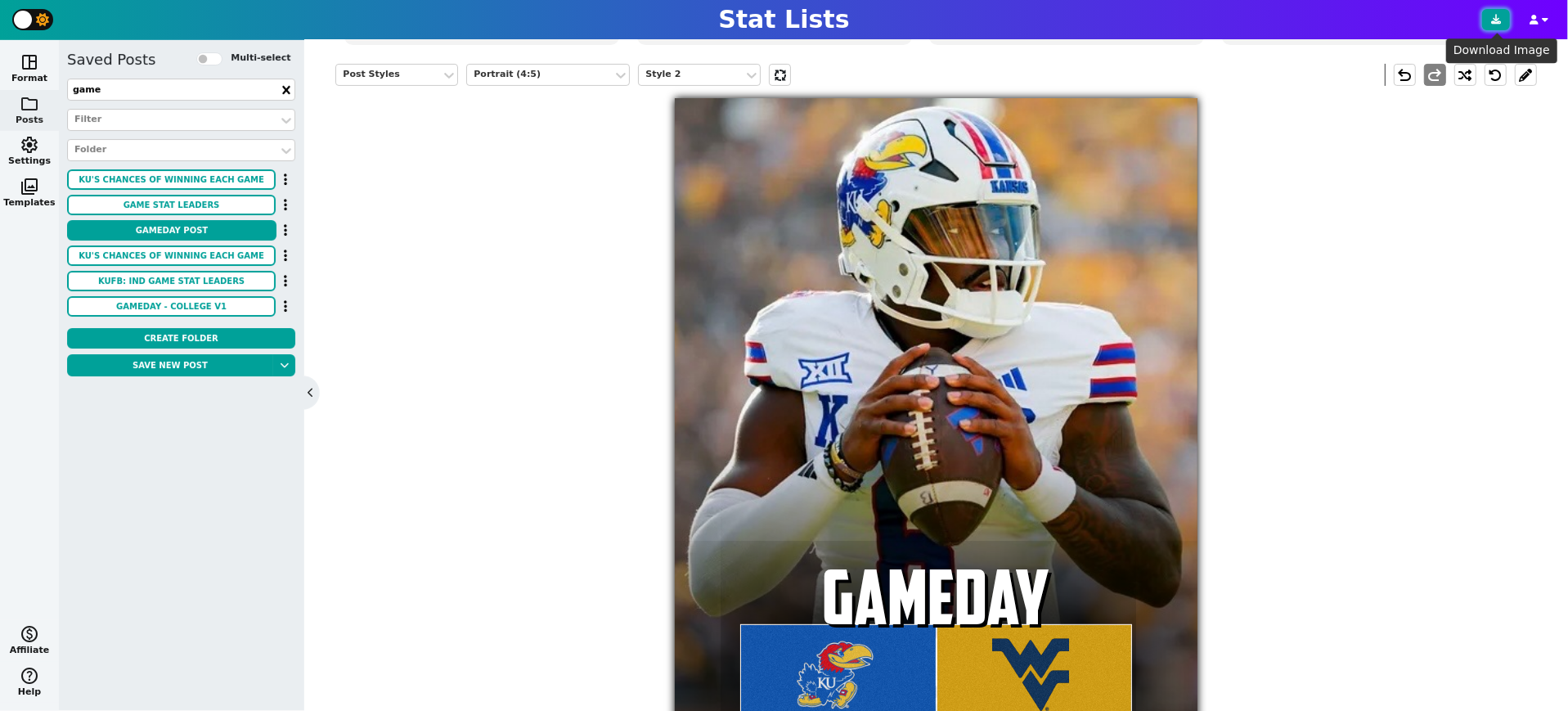
click at [1495, 21] on icon at bounding box center [1496, 19] width 10 height 10
